Goal: Contribute content

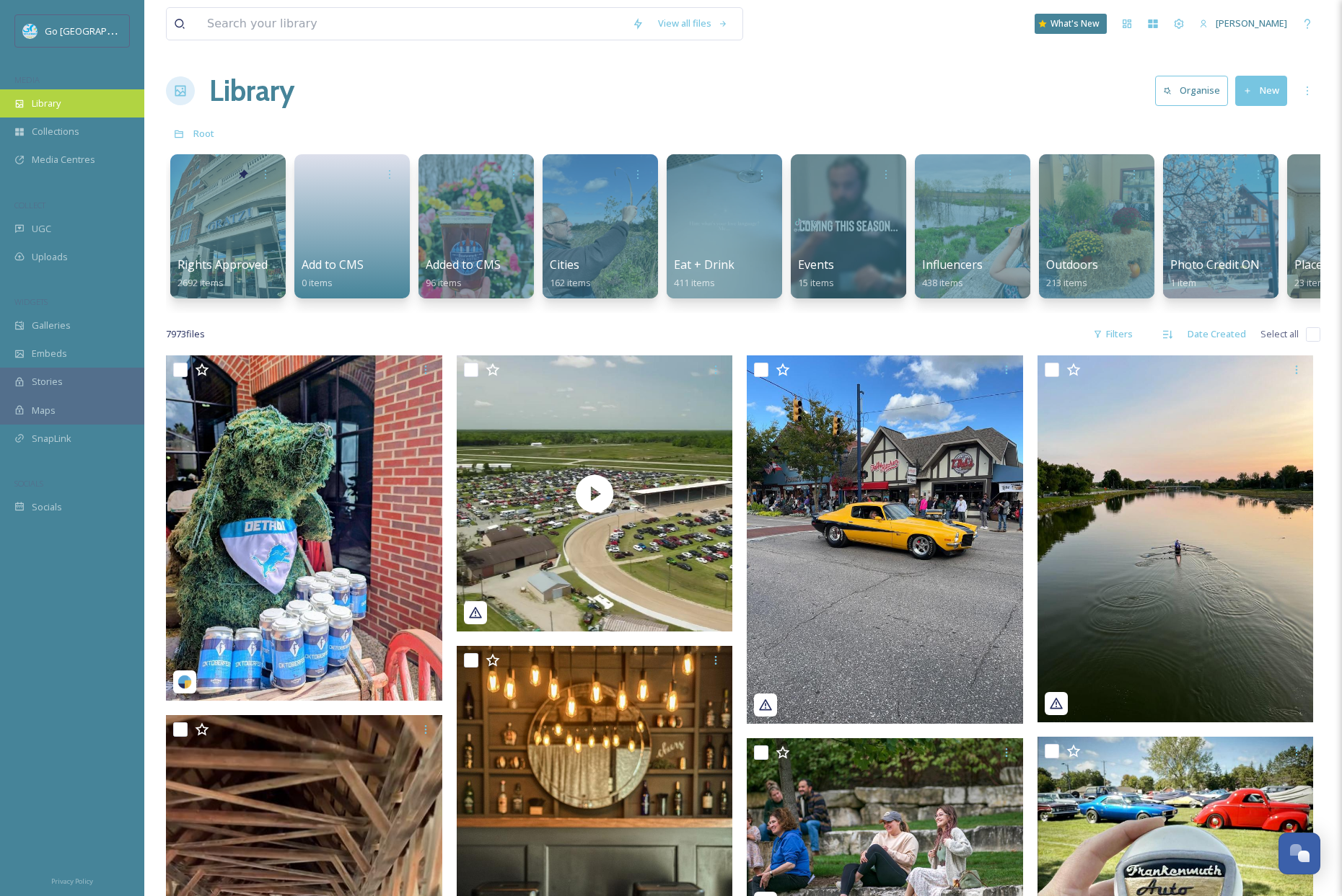
click at [24, 100] on icon at bounding box center [20, 104] width 10 height 10
click at [59, 230] on div "UGC" at bounding box center [72, 229] width 144 height 28
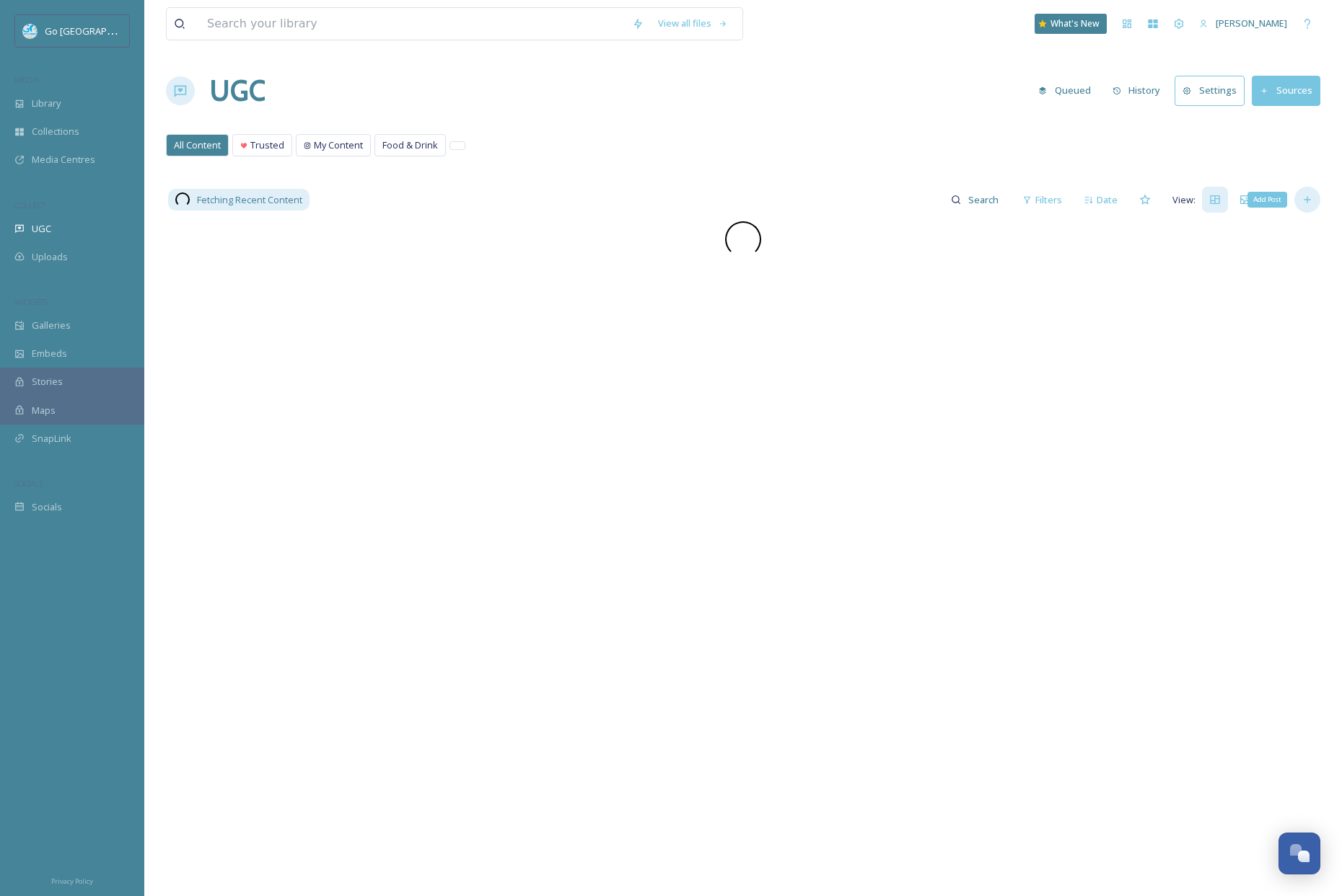
click at [1306, 194] on icon at bounding box center [1307, 200] width 12 height 12
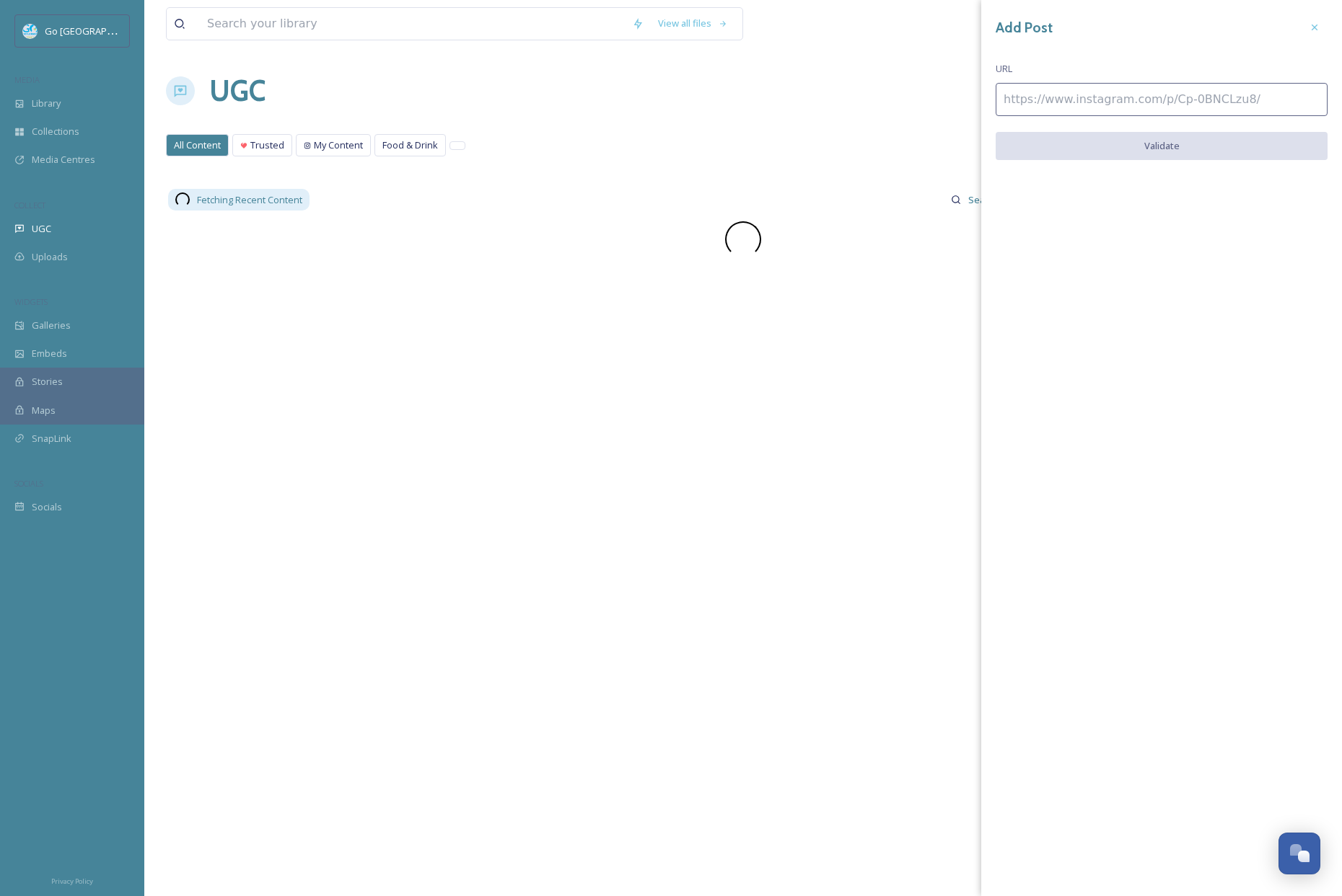
click at [1106, 77] on div "Add Post URL Validate" at bounding box center [1162, 98] width 361 height 196
click at [1080, 102] on input at bounding box center [1162, 99] width 332 height 33
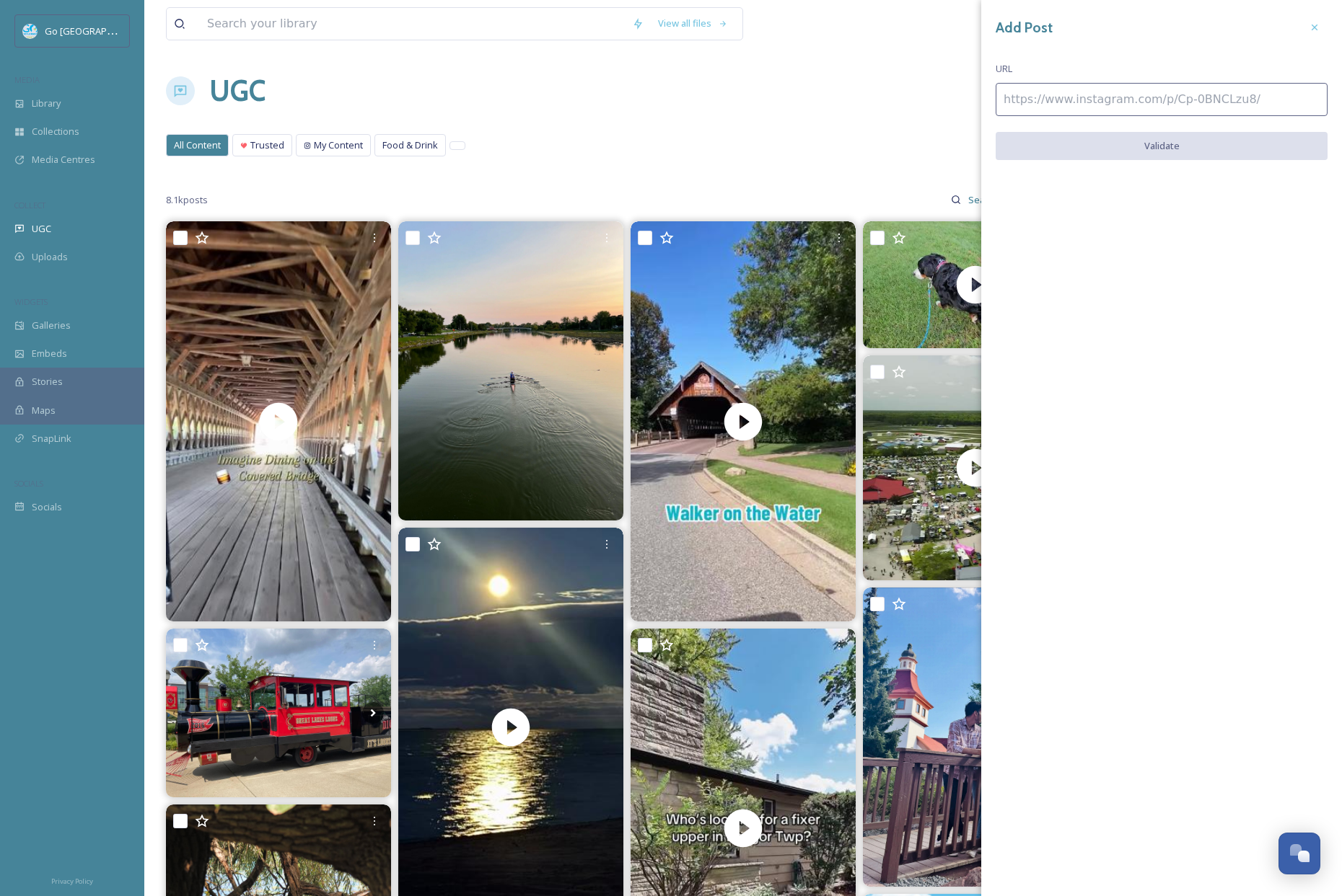
paste input "[URL][DOMAIN_NAME]"
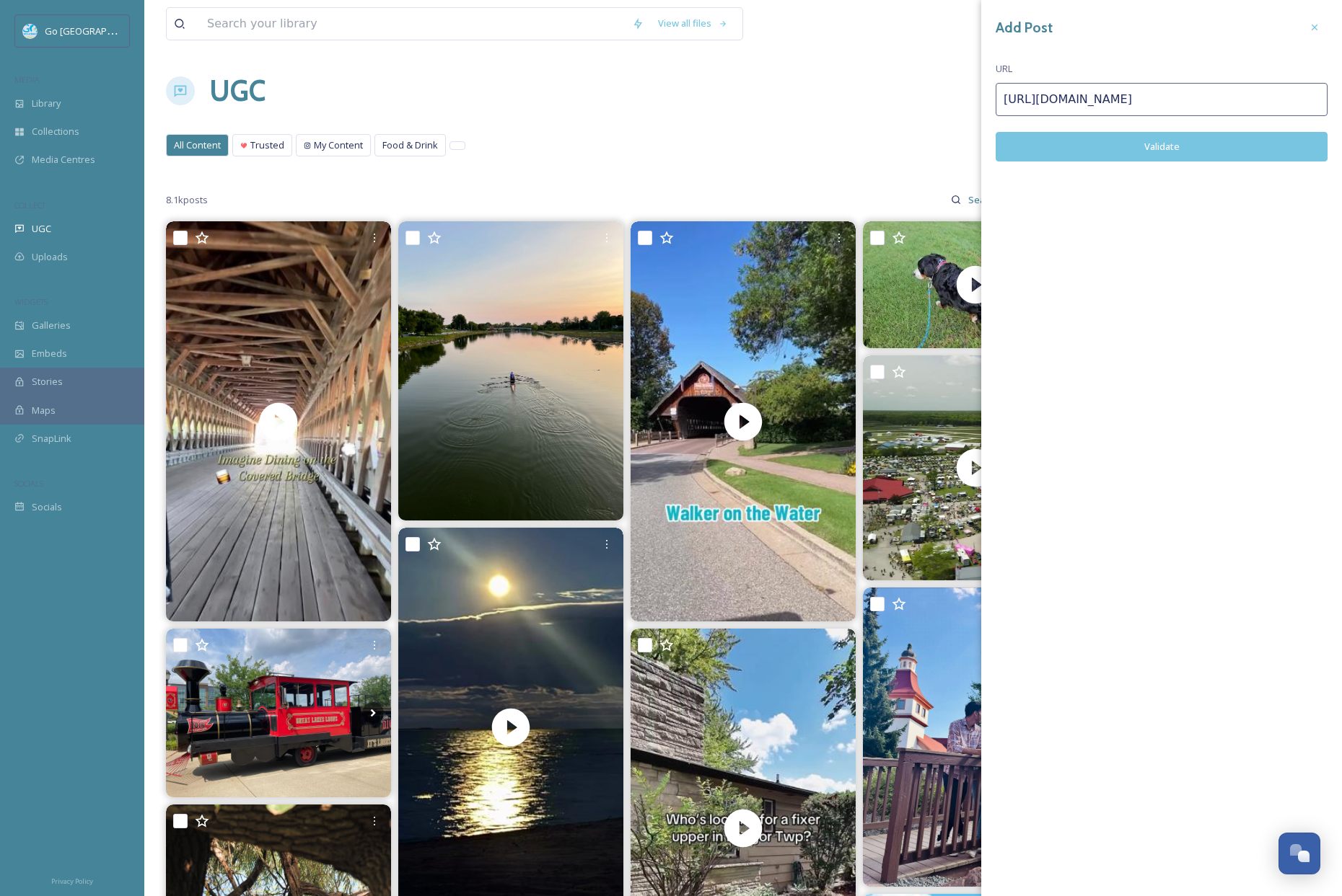
type input "[URL][DOMAIN_NAME]"
click at [1220, 143] on button "Validate" at bounding box center [1162, 147] width 332 height 29
click at [1192, 139] on button "Add Post" at bounding box center [1162, 147] width 332 height 29
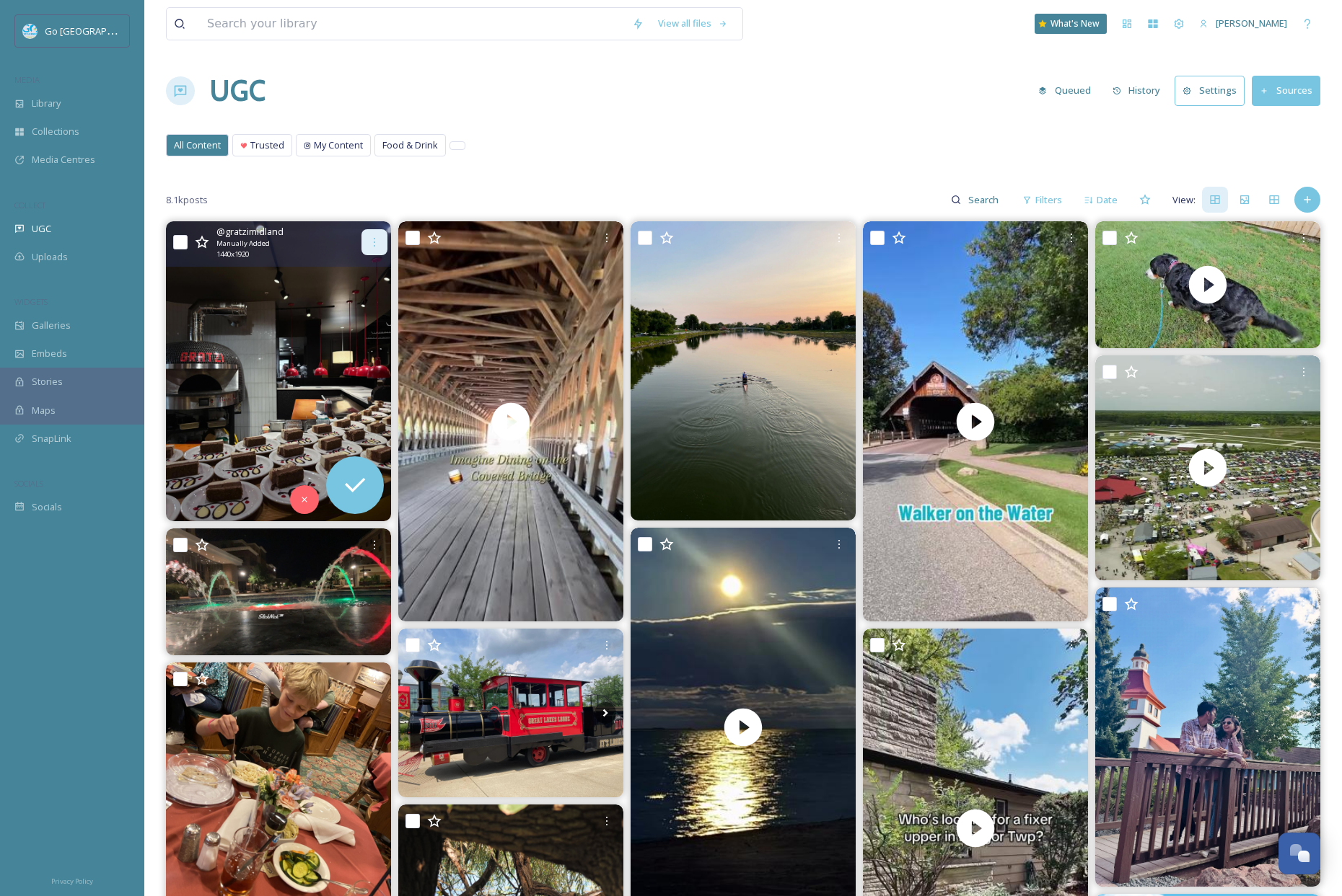
click at [366, 241] on div at bounding box center [374, 241] width 26 height 26
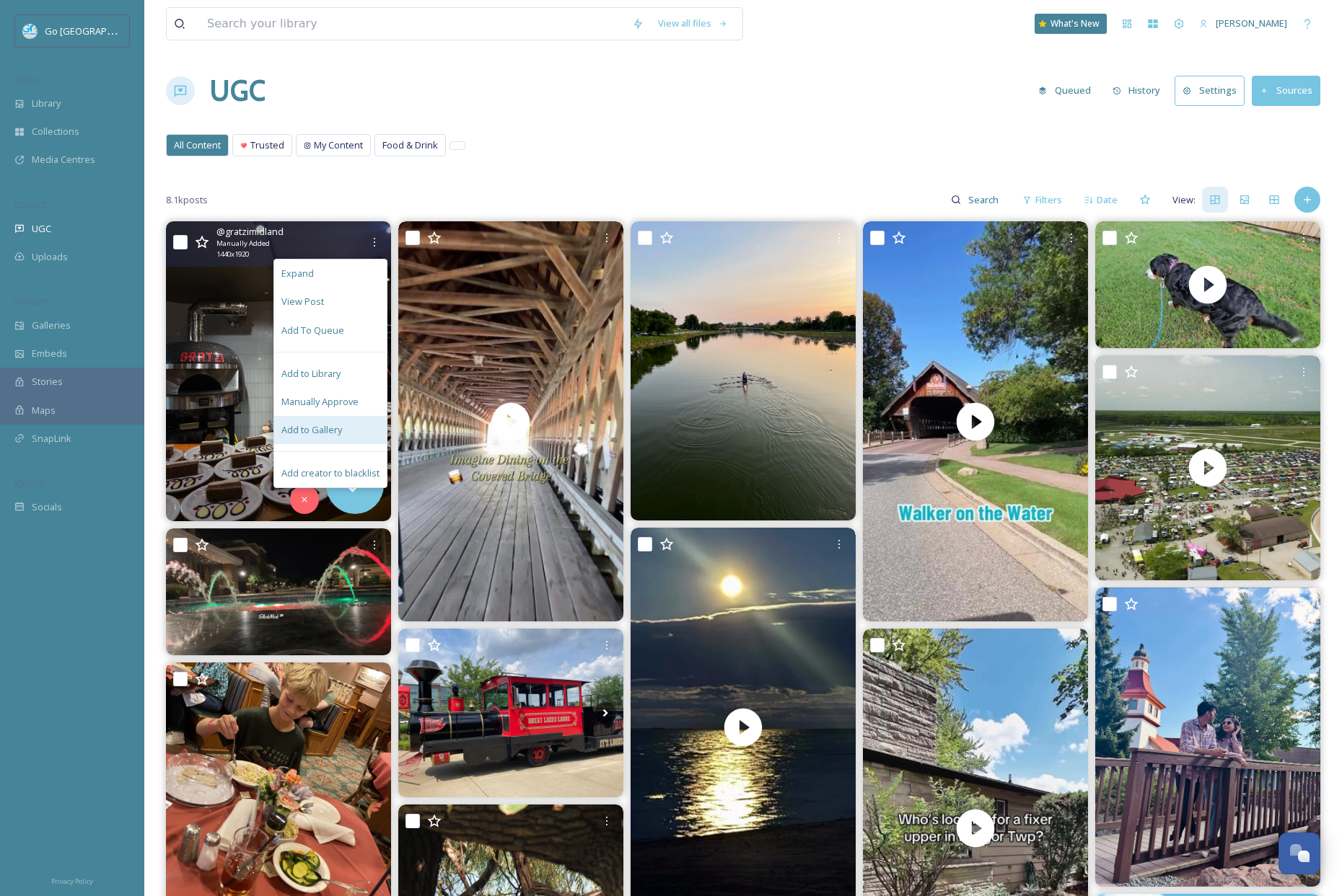
click at [362, 425] on div "Add to Gallery" at bounding box center [330, 430] width 113 height 28
